Goal: Task Accomplishment & Management: Manage account settings

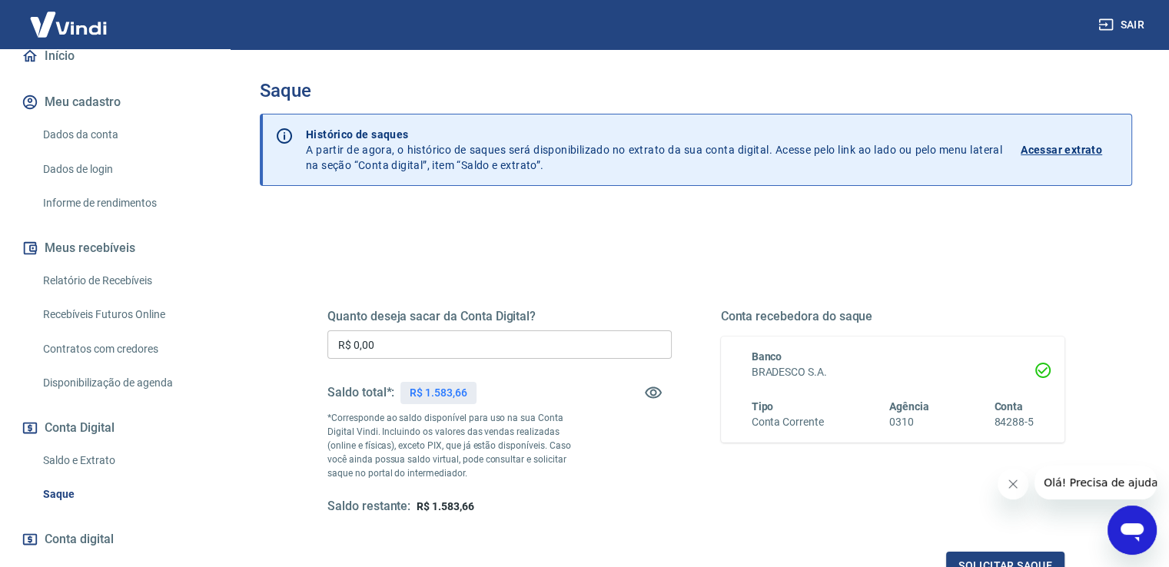
scroll to position [231, 0]
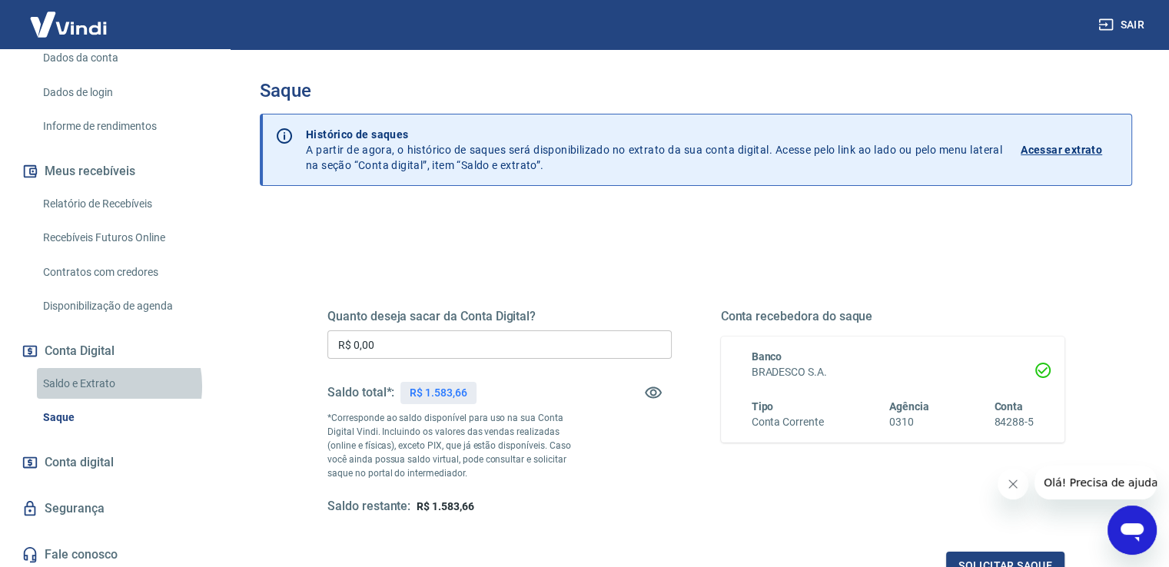
click at [96, 386] on link "Saldo e Extrato" at bounding box center [124, 384] width 174 height 32
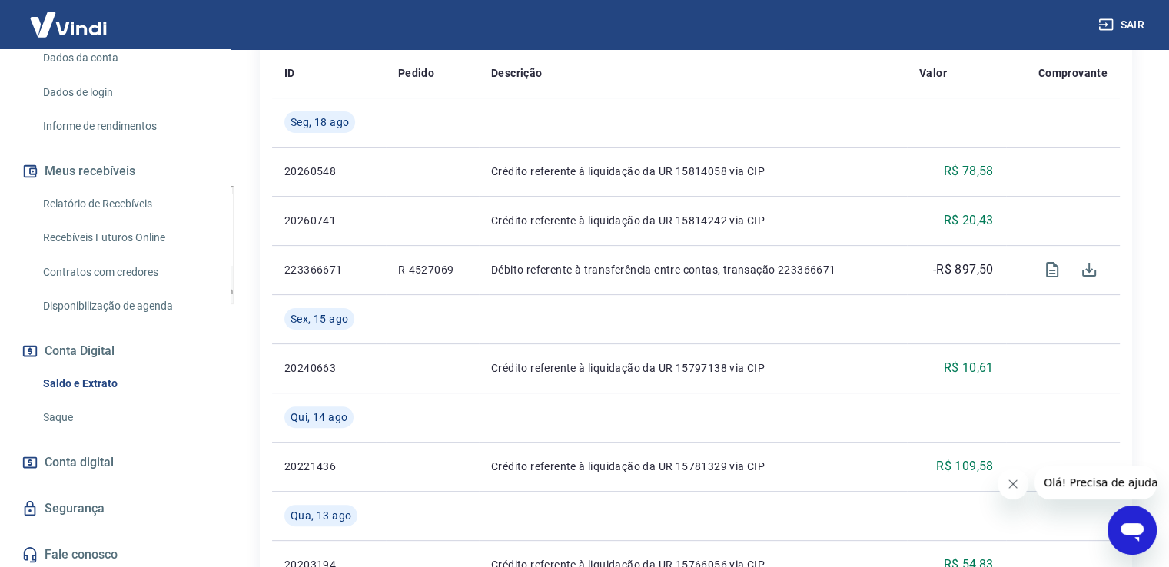
scroll to position [384, 0]
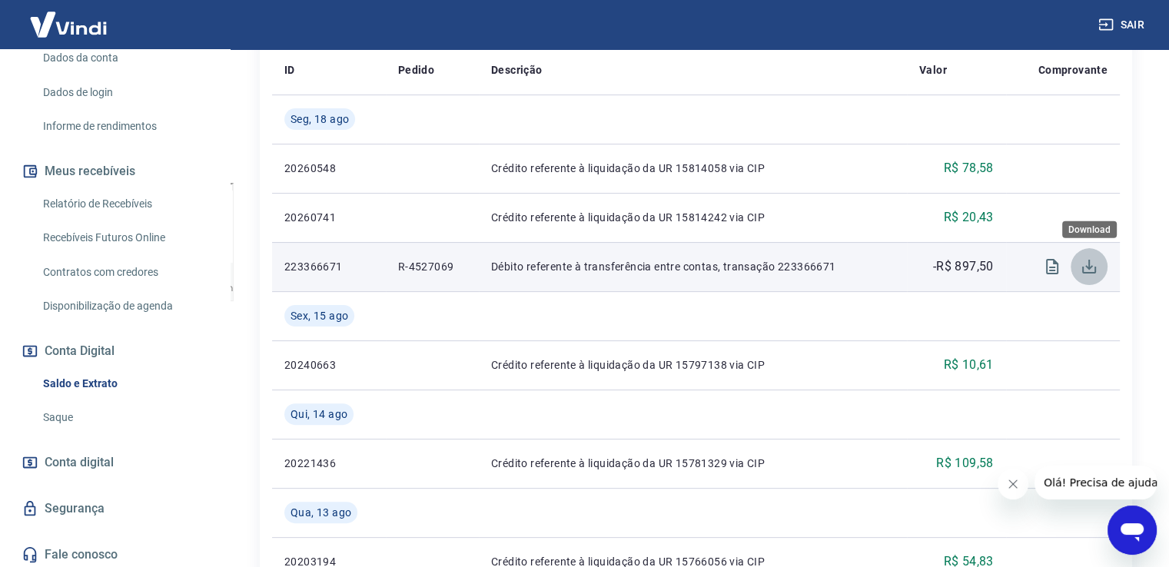
click at [1091, 268] on icon "Download" at bounding box center [1089, 267] width 14 height 14
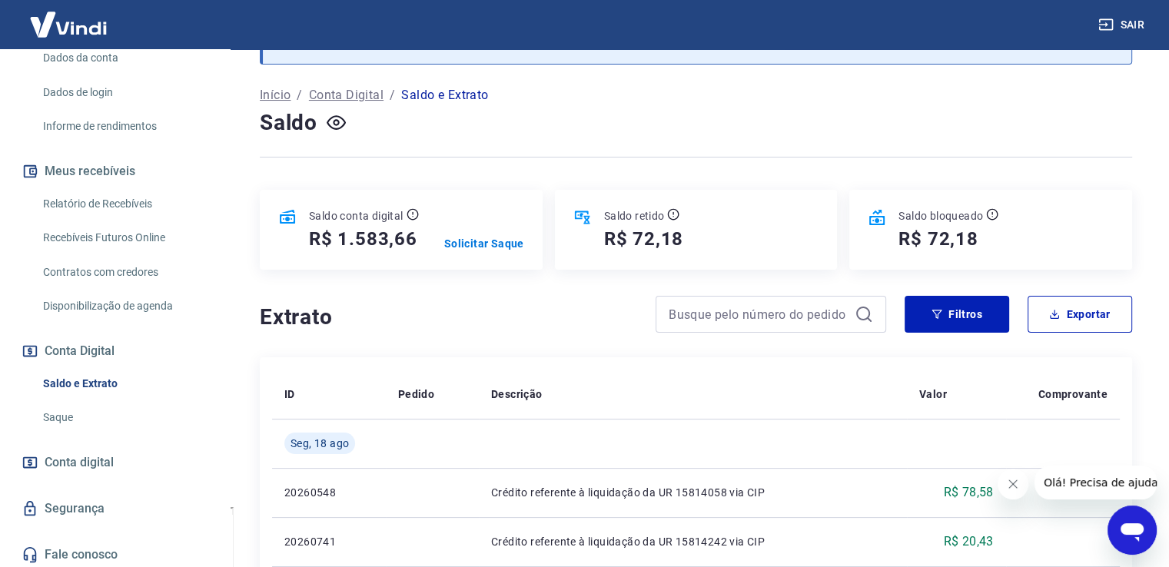
scroll to position [0, 0]
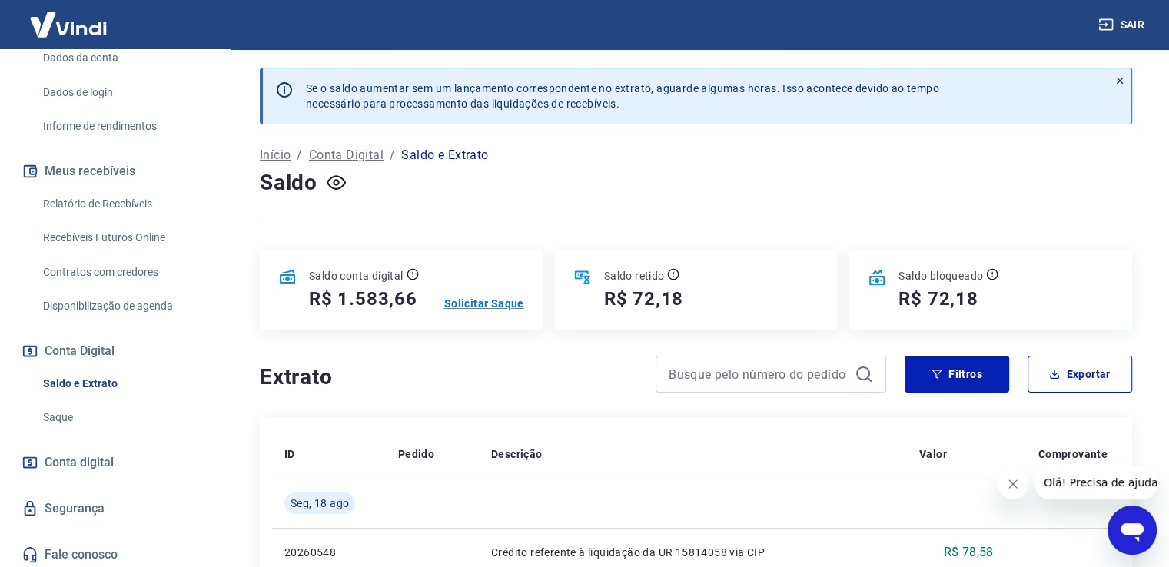
click at [468, 302] on p "Solicitar Saque" at bounding box center [484, 303] width 80 height 15
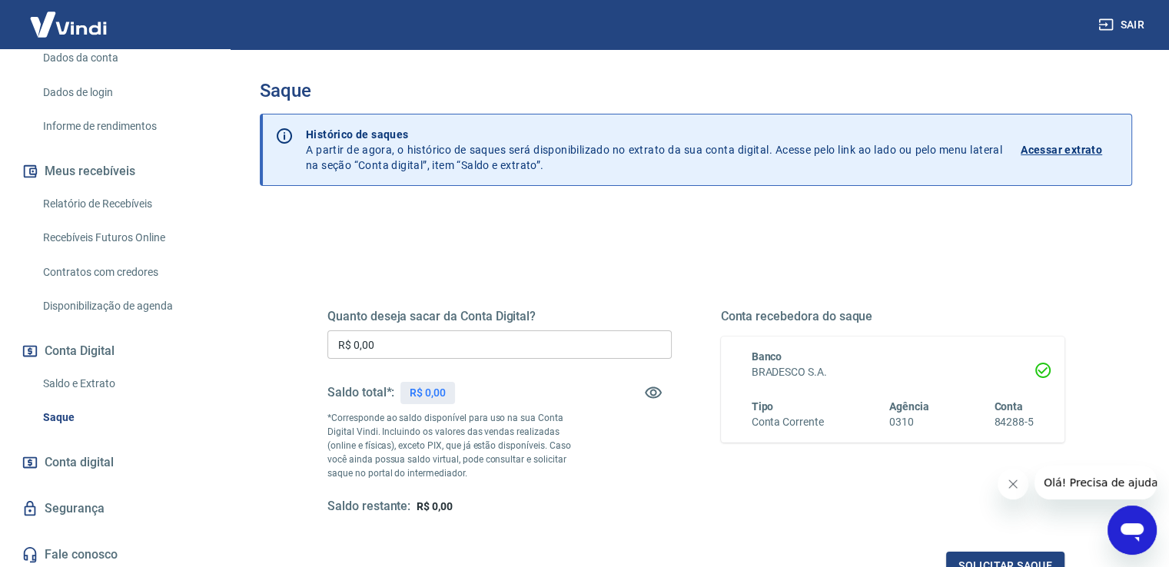
click at [387, 351] on input "R$ 0,00" at bounding box center [499, 345] width 344 height 28
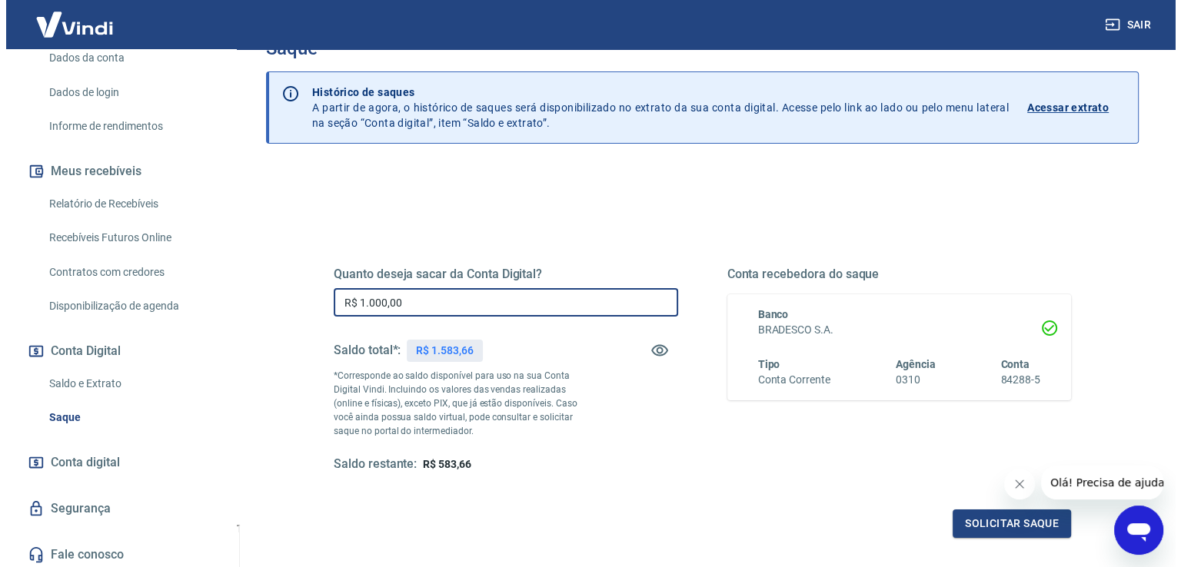
scroll to position [77, 0]
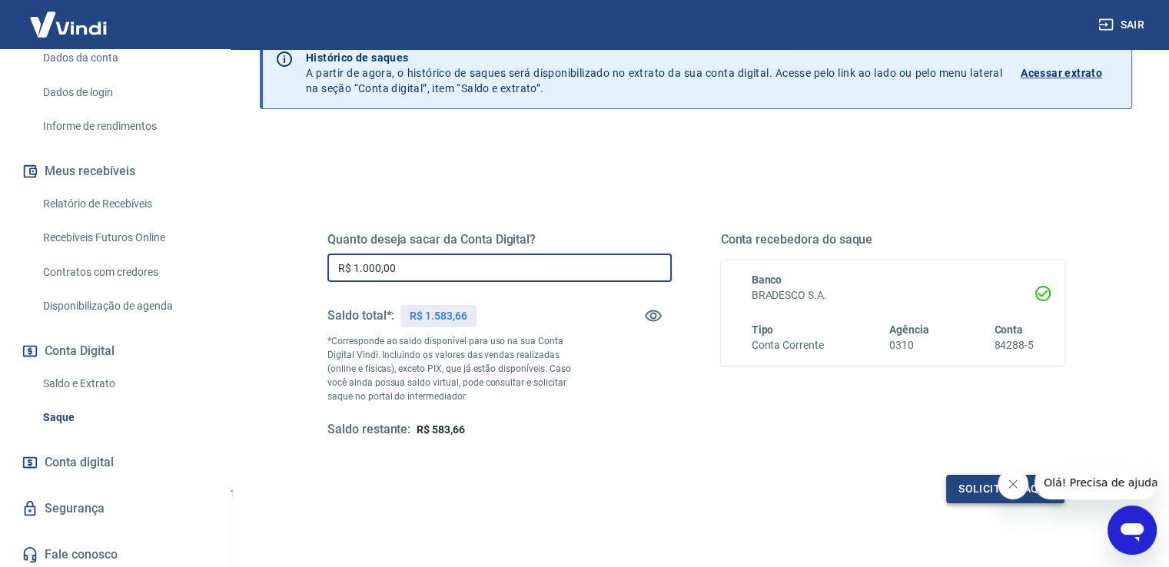
type input "R$ 1.000,00"
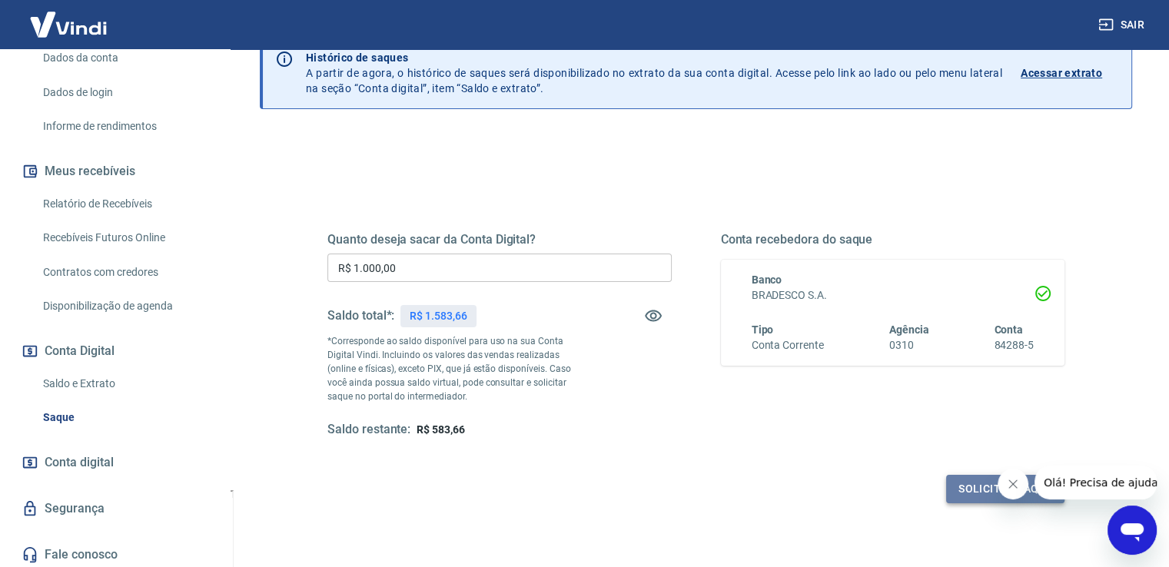
click at [973, 487] on button "Solicitar saque" at bounding box center [1005, 489] width 118 height 28
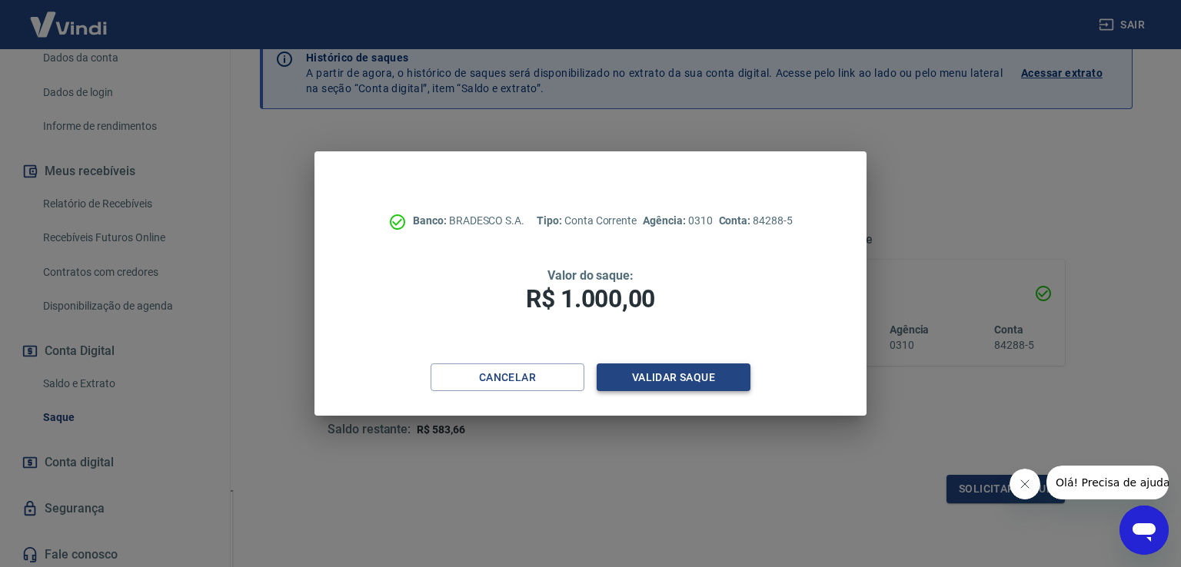
click at [679, 376] on button "Validar saque" at bounding box center [673, 378] width 154 height 28
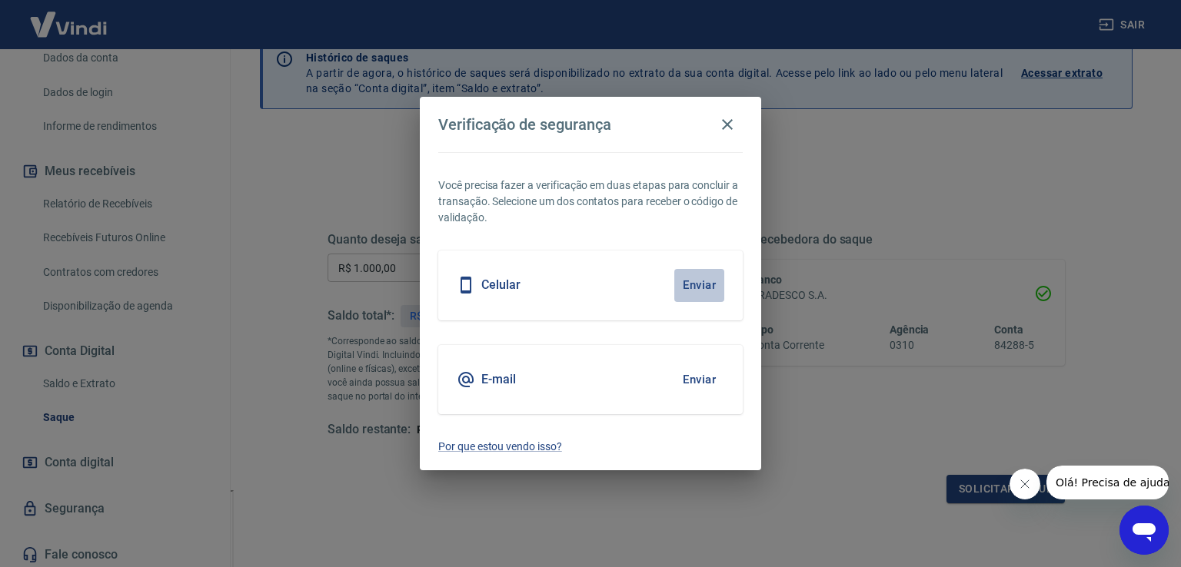
click at [696, 284] on button "Enviar" at bounding box center [699, 285] width 50 height 32
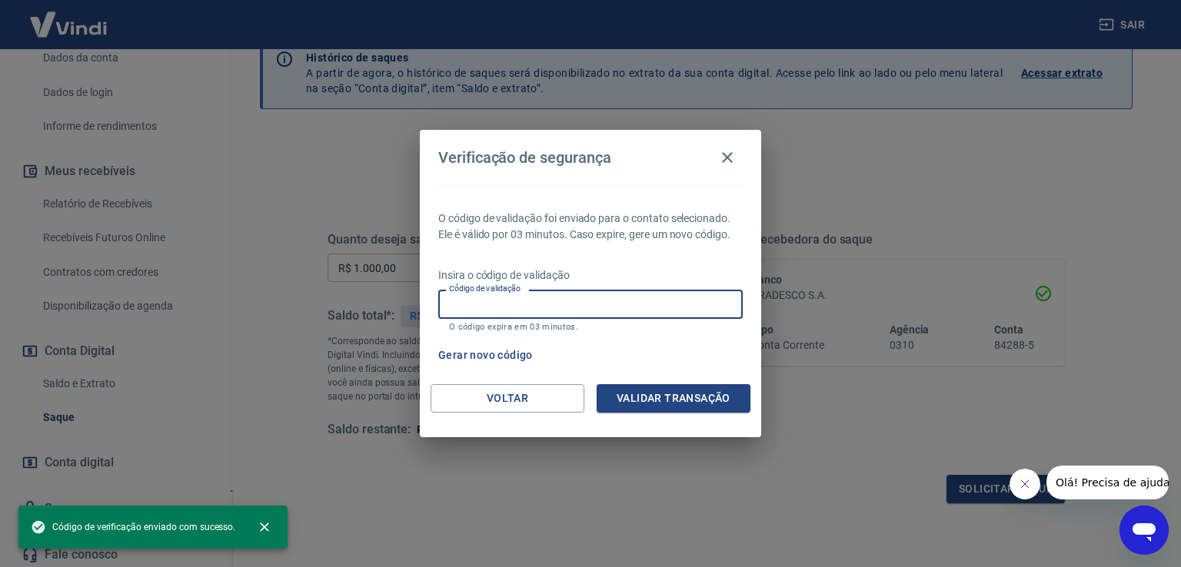
click at [447, 307] on input "Código de validação" at bounding box center [590, 304] width 304 height 28
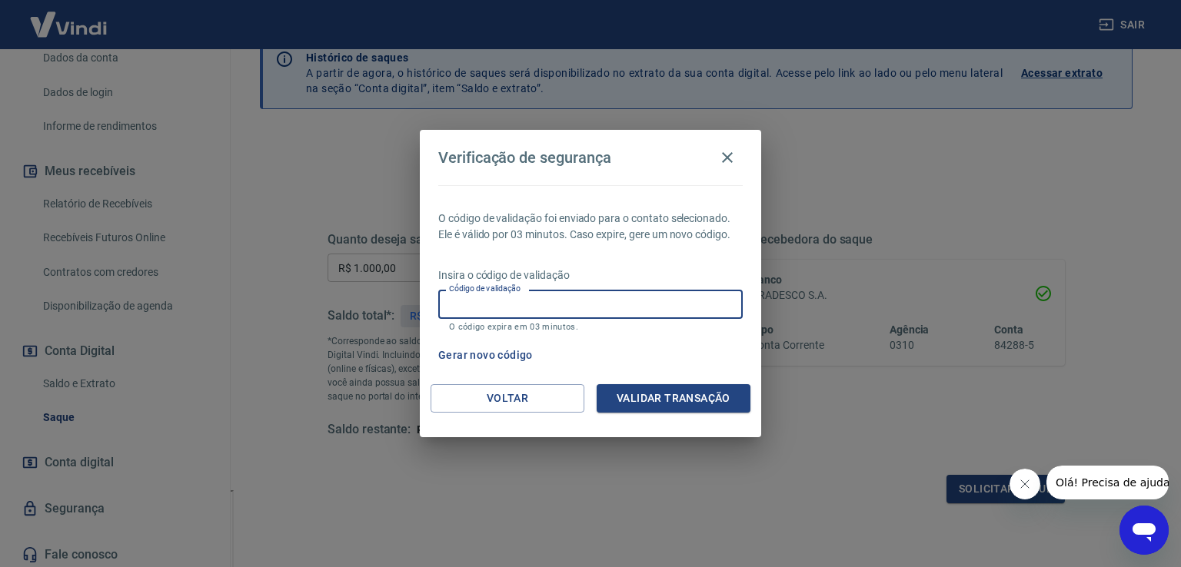
click at [470, 307] on input "Código de validação" at bounding box center [590, 304] width 304 height 28
click at [467, 304] on input "Código de validação" at bounding box center [590, 304] width 304 height 28
type input "461556"
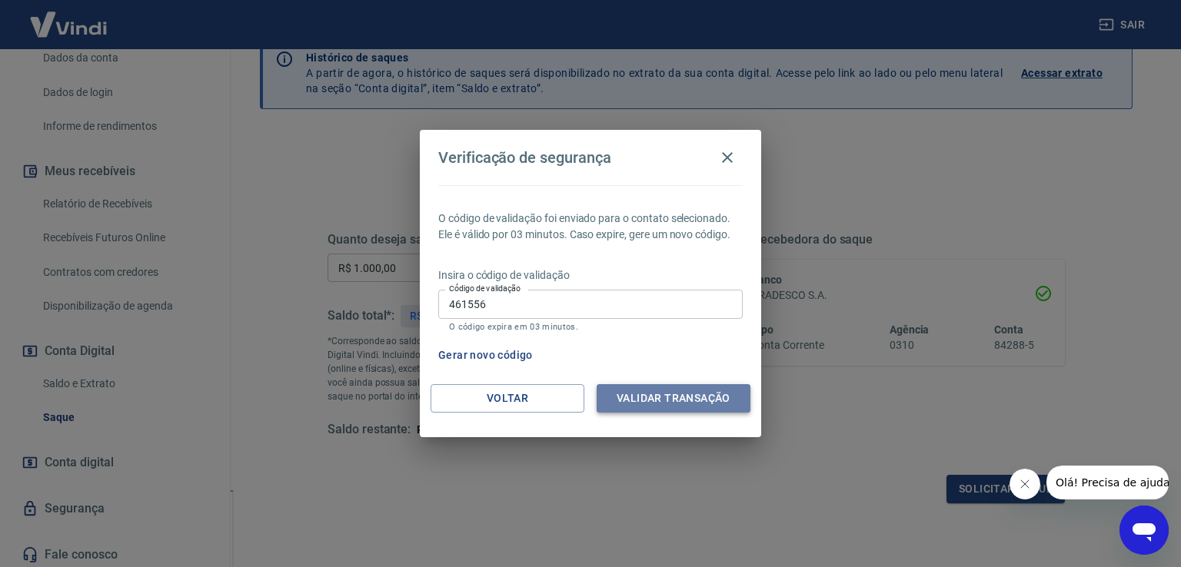
click at [679, 394] on button "Validar transação" at bounding box center [673, 398] width 154 height 28
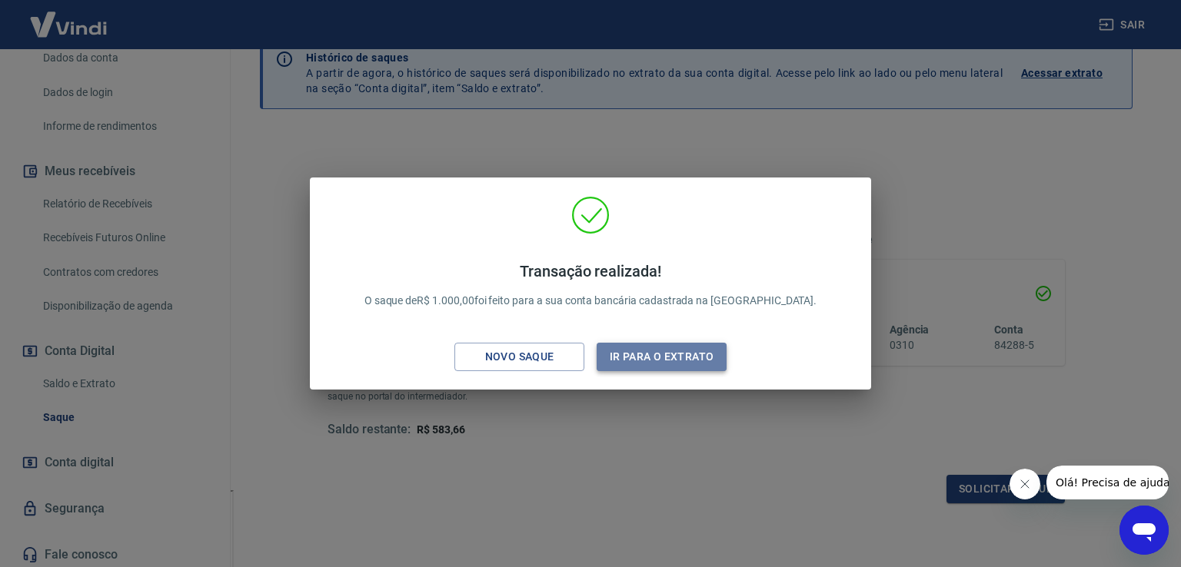
click at [682, 360] on button "Ir para o extrato" at bounding box center [661, 357] width 130 height 28
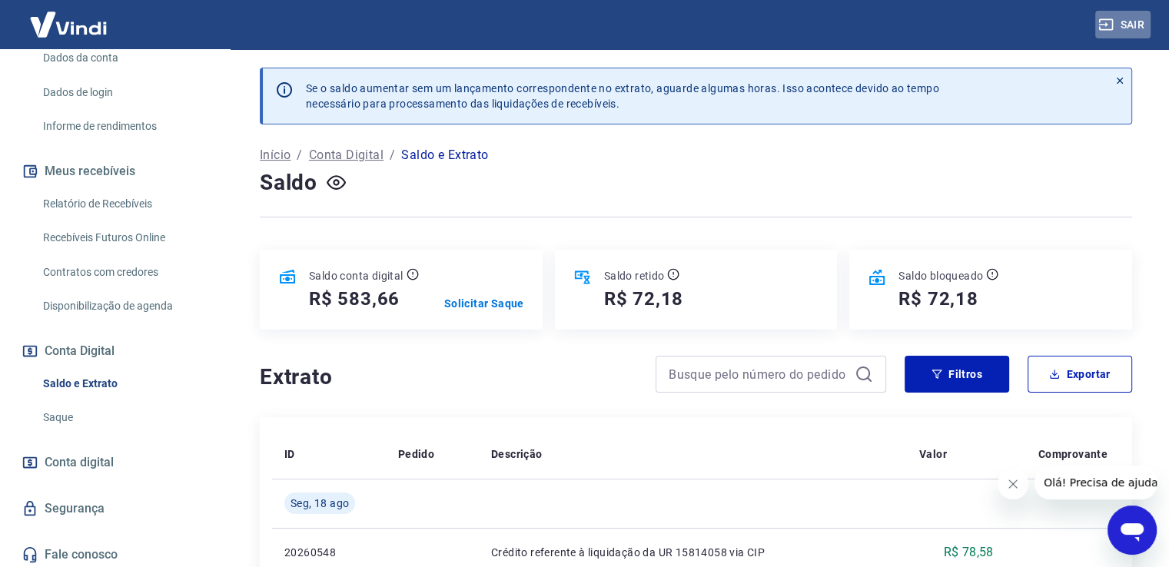
click at [1137, 22] on button "Sair" at bounding box center [1122, 25] width 55 height 28
